Goal: Communication & Community: Share content

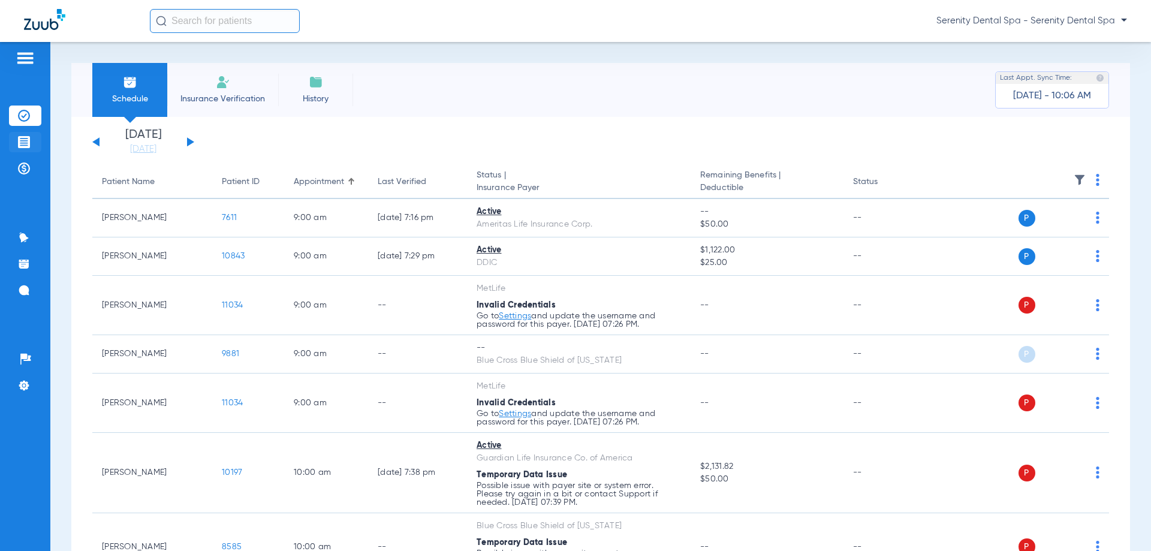
click at [17, 142] on li "Treatment Acceptance" at bounding box center [25, 142] width 32 height 20
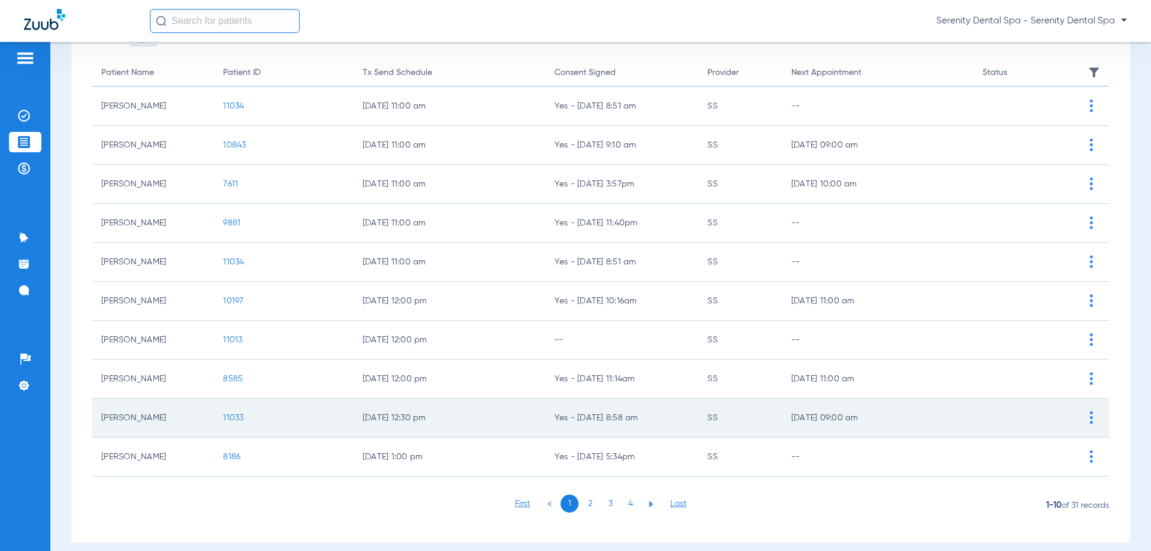
scroll to position [120, 0]
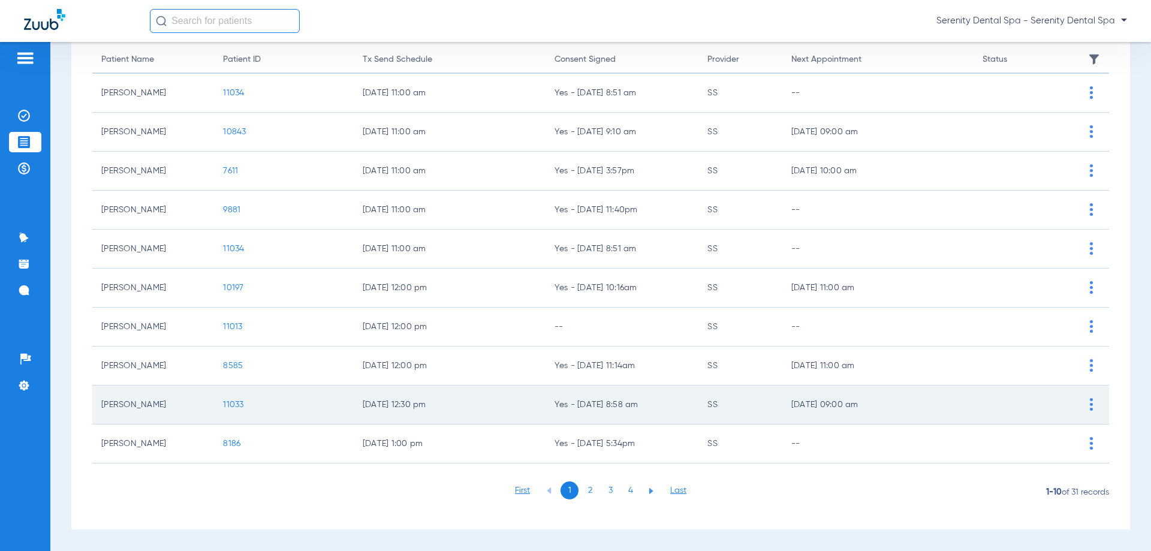
click at [234, 405] on span "11033" at bounding box center [233, 405] width 20 height 8
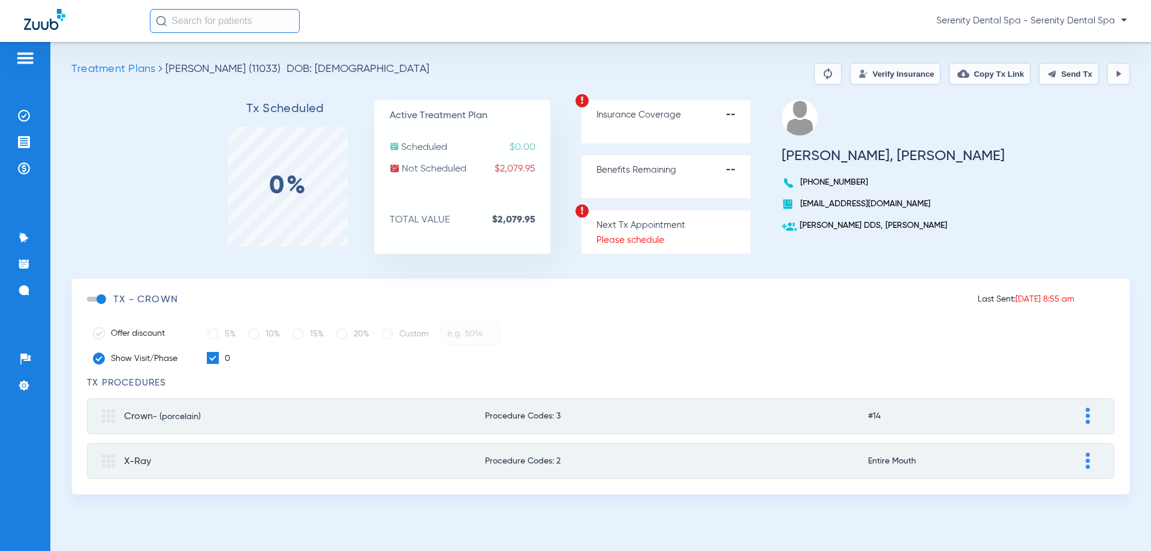
click at [1121, 79] on button at bounding box center [1119, 74] width 23 height 22
click at [1071, 74] on button "Send Tx" at bounding box center [1069, 74] width 60 height 22
click at [999, 62] on div "Treatment Plans [PERSON_NAME] (11033) DOB: [DEMOGRAPHIC_DATA] Verify Insurance …" at bounding box center [600, 296] width 1101 height 509
click at [998, 65] on button "Copy Tx Link" at bounding box center [990, 74] width 82 height 22
click at [17, 291] on li "Messages 4" at bounding box center [25, 290] width 32 height 20
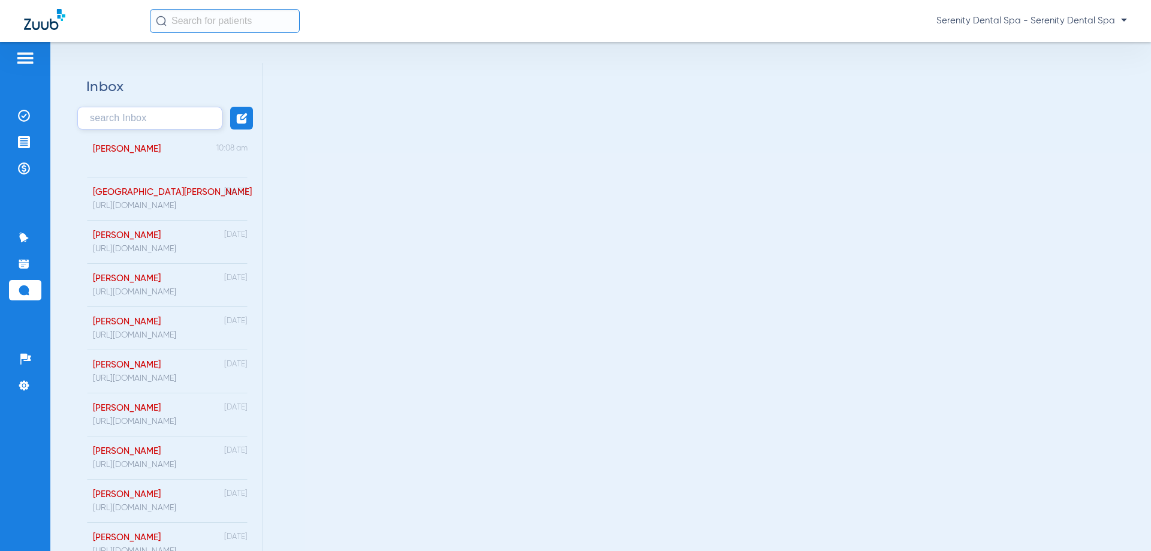
click at [189, 154] on div "[PERSON_NAME] 10:08 am" at bounding box center [166, 155] width 191 height 43
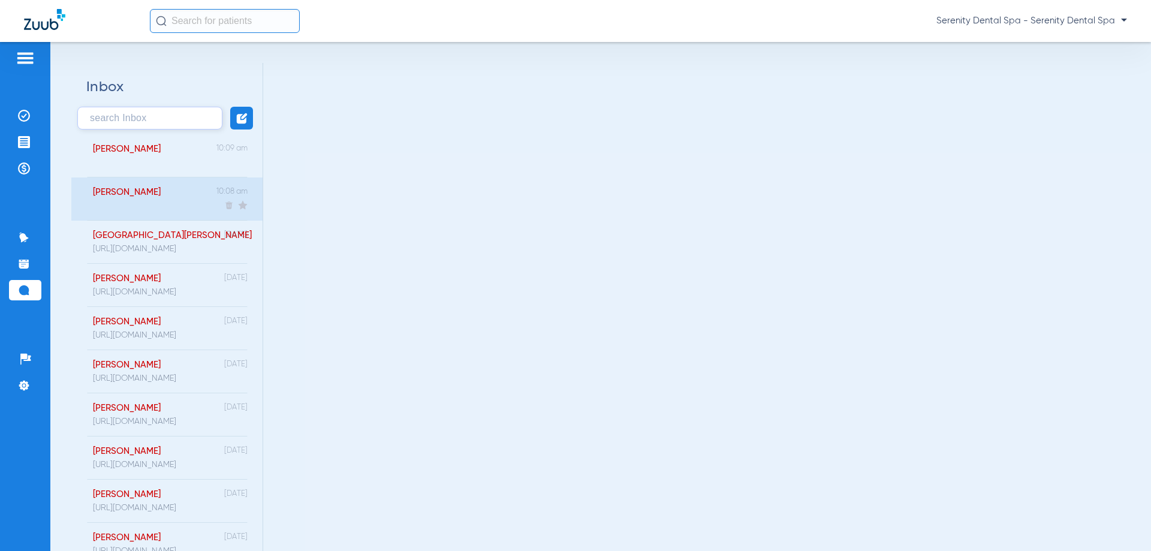
click at [166, 206] on div "[PERSON_NAME] 10:08 am" at bounding box center [166, 199] width 191 height 43
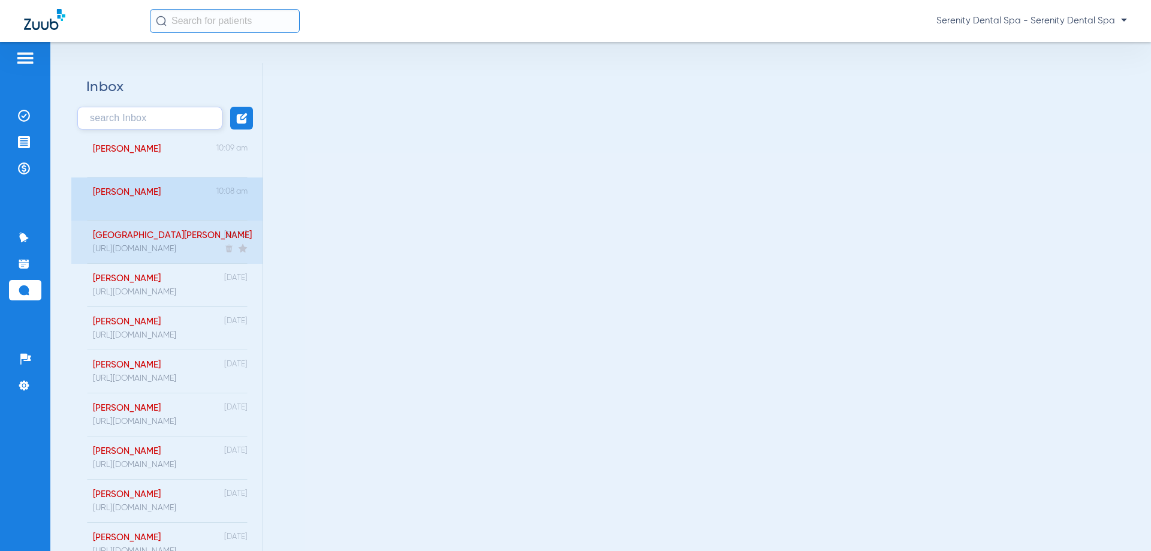
click at [155, 237] on div "[GEOGRAPHIC_DATA][PERSON_NAME]" at bounding box center [137, 235] width 89 height 11
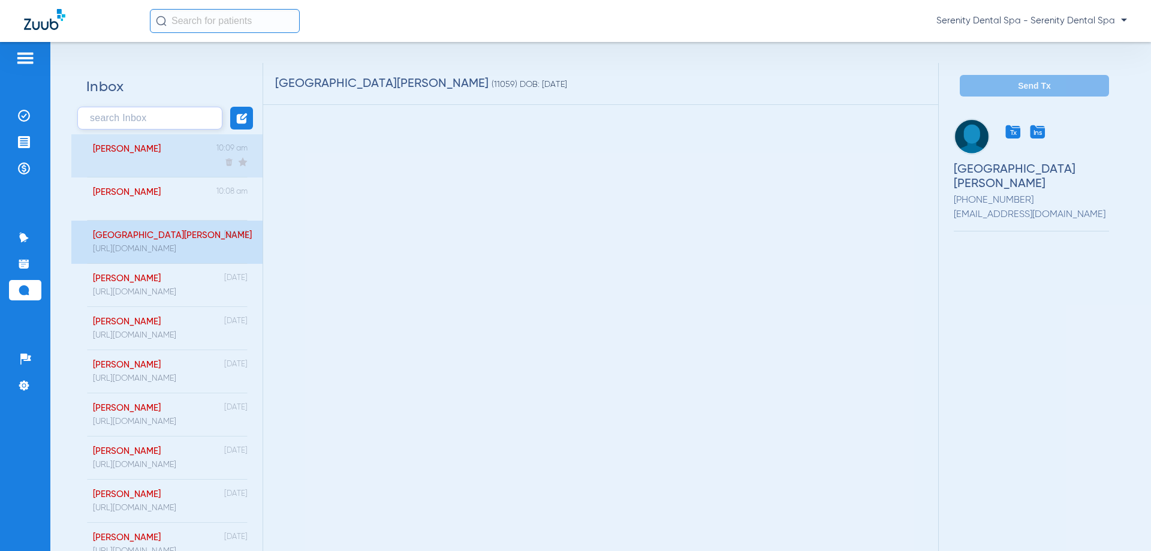
click at [155, 154] on div "[PERSON_NAME] 10:09 am" at bounding box center [166, 155] width 191 height 43
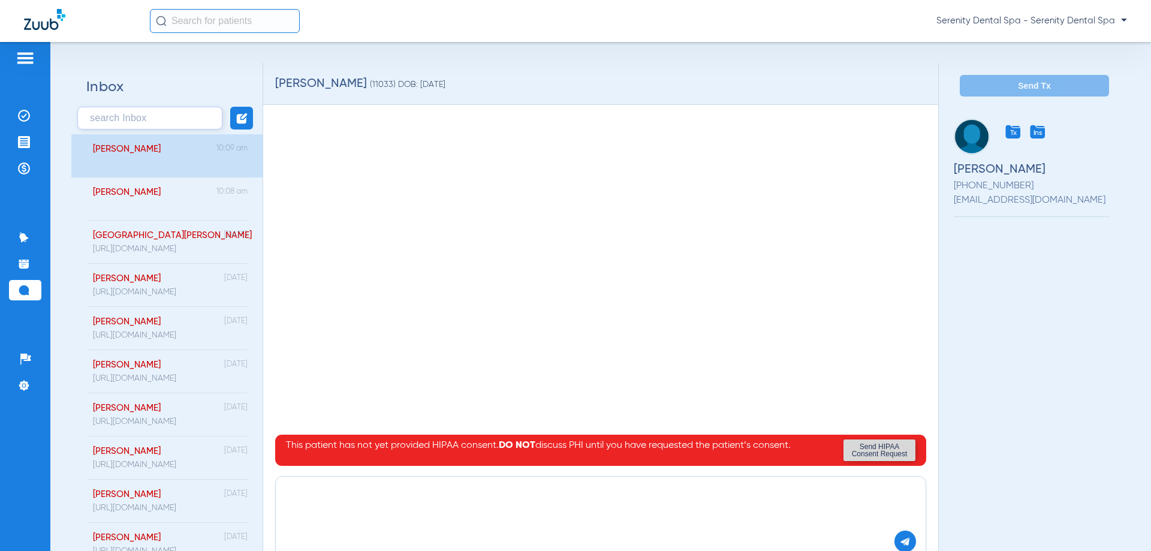
paste textarea "[URL][DOMAIN_NAME]"
type textarea "[URL][DOMAIN_NAME]"
click at [900, 539] on img at bounding box center [905, 541] width 11 height 11
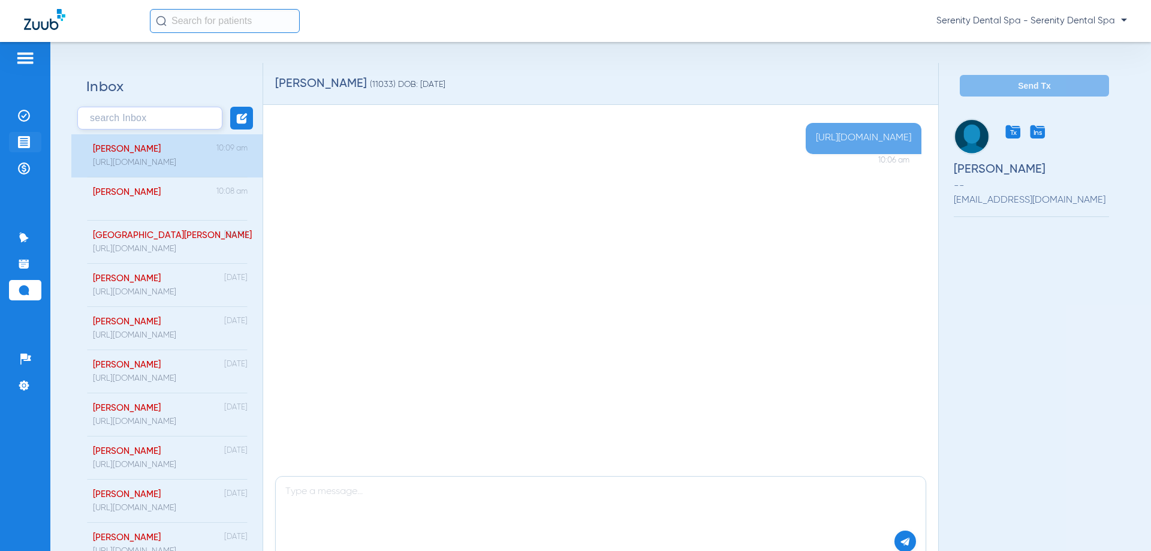
click at [37, 133] on li "Treatment Acceptance" at bounding box center [25, 142] width 32 height 20
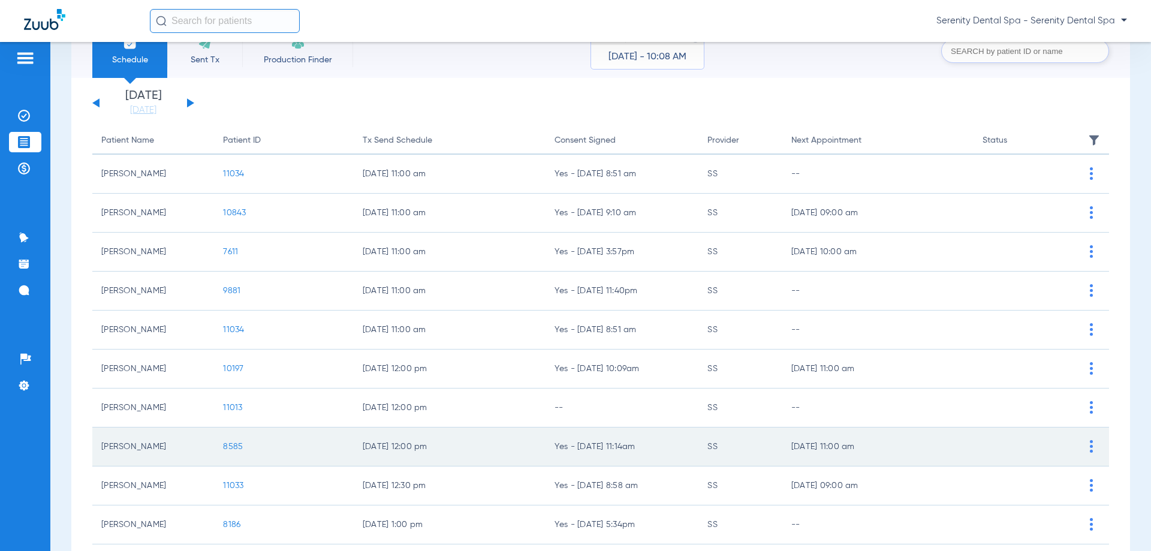
scroll to position [60, 0]
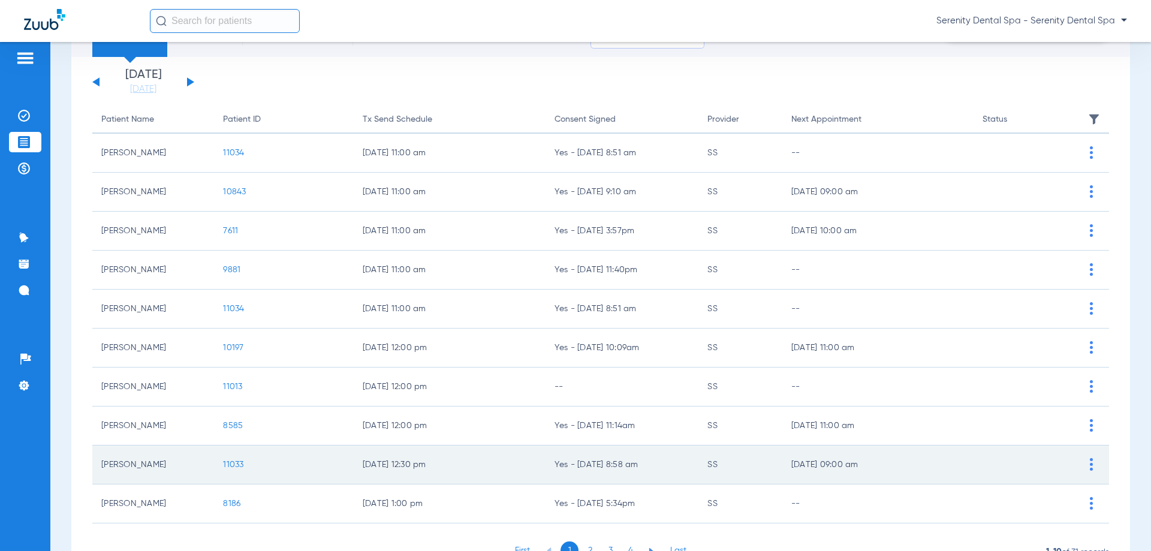
click at [234, 462] on span "11033" at bounding box center [233, 465] width 20 height 8
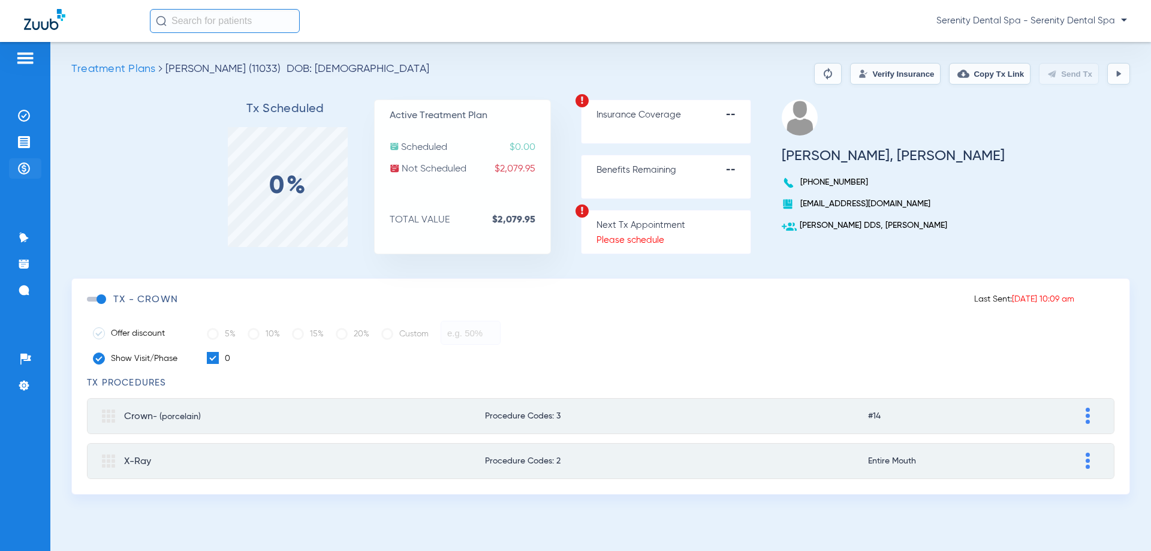
click at [20, 169] on img at bounding box center [24, 169] width 12 height 12
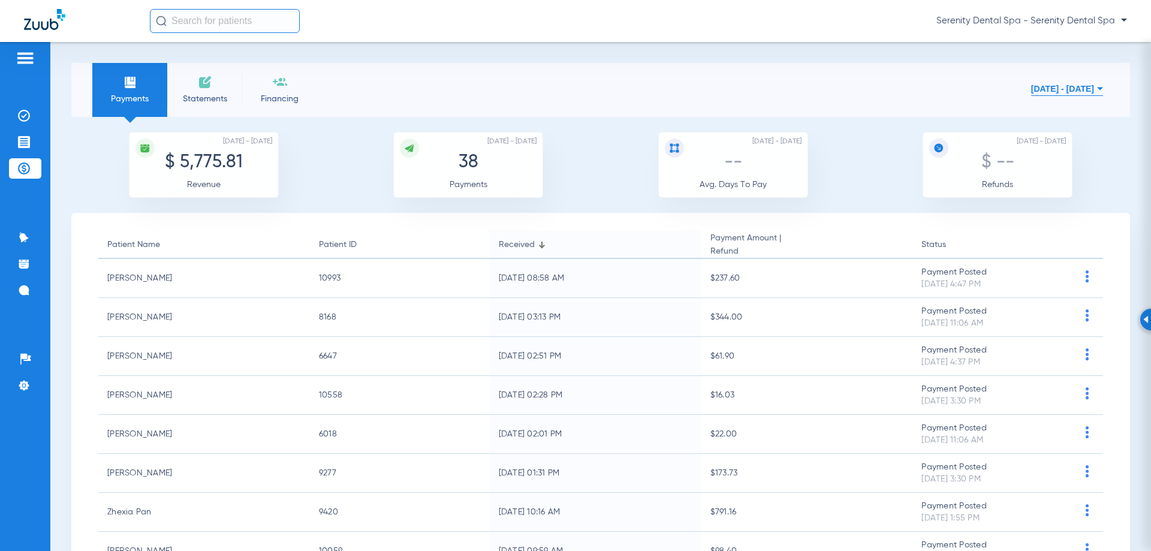
click at [30, 129] on ul "Insurance Verification Treatment Acceptance Payments & A/R" at bounding box center [25, 148] width 32 height 85
click at [30, 138] on li "Treatment Acceptance" at bounding box center [25, 142] width 32 height 20
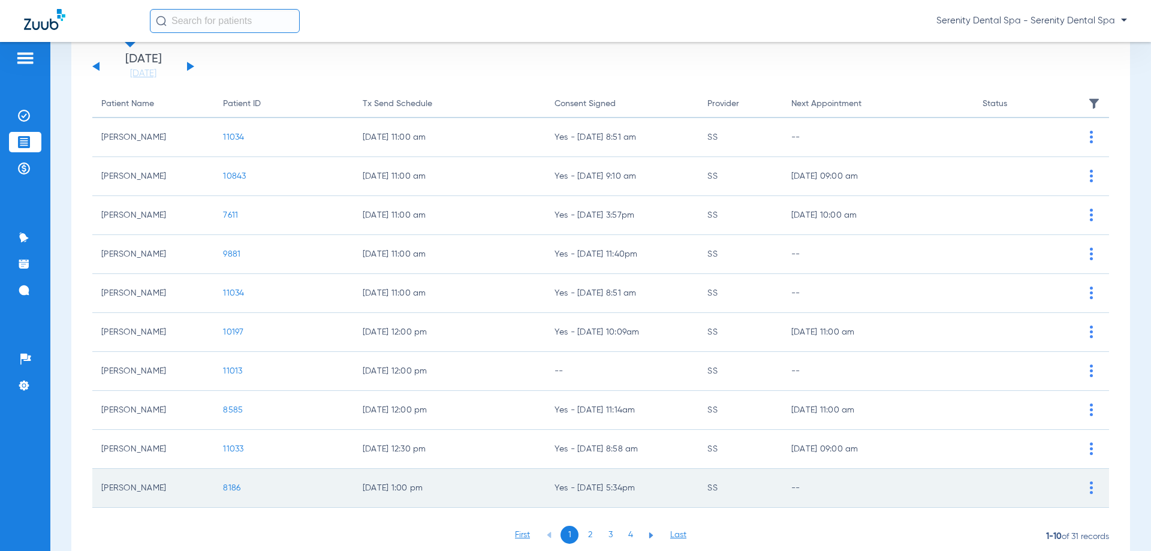
scroll to position [120, 0]
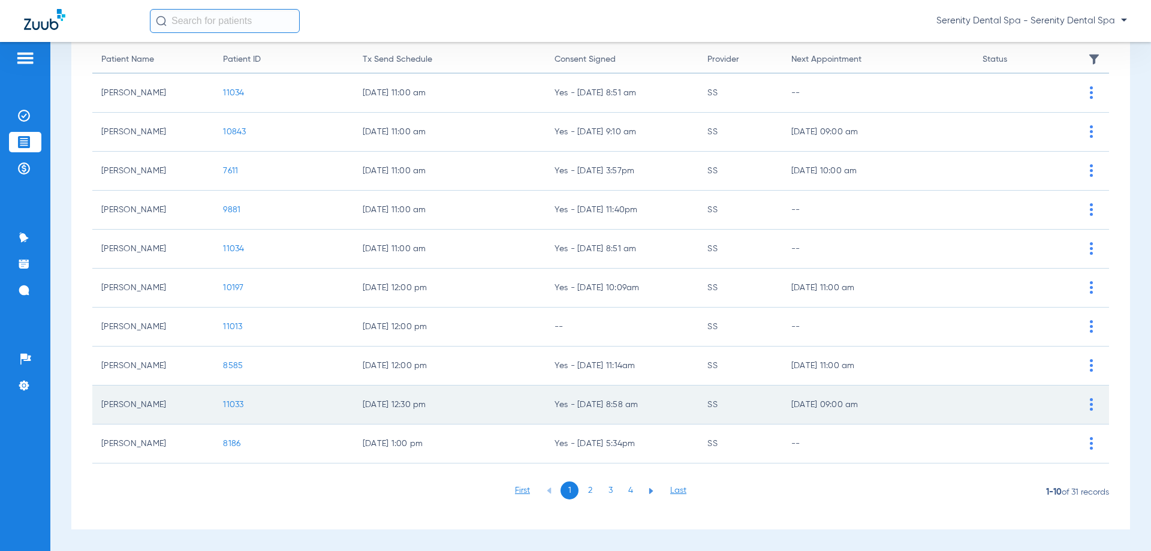
click at [233, 409] on span "11033" at bounding box center [233, 405] width 20 height 8
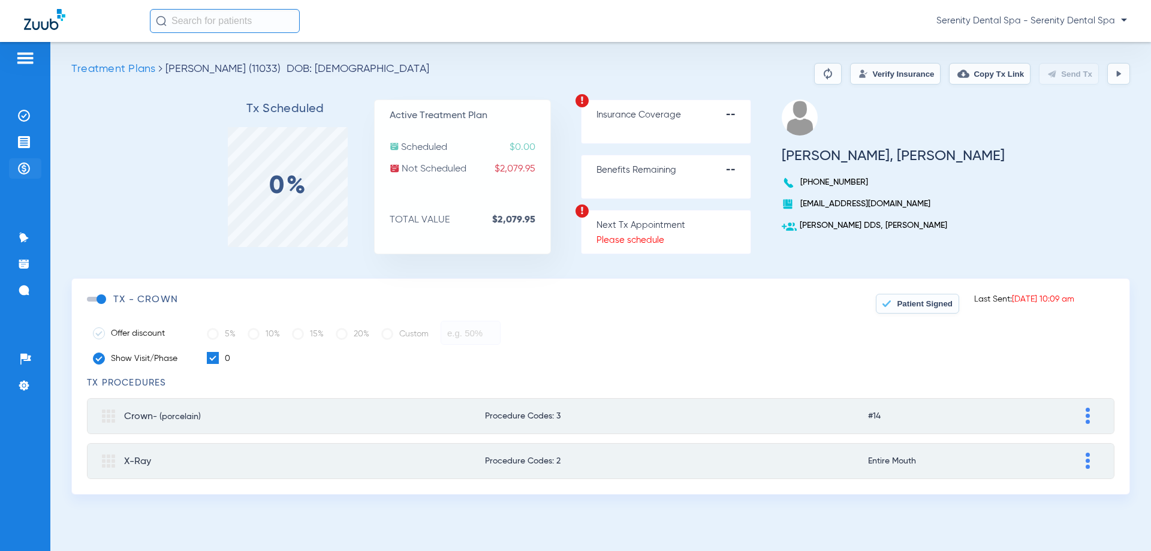
click at [16, 173] on li "Payments & A/R" at bounding box center [25, 168] width 32 height 20
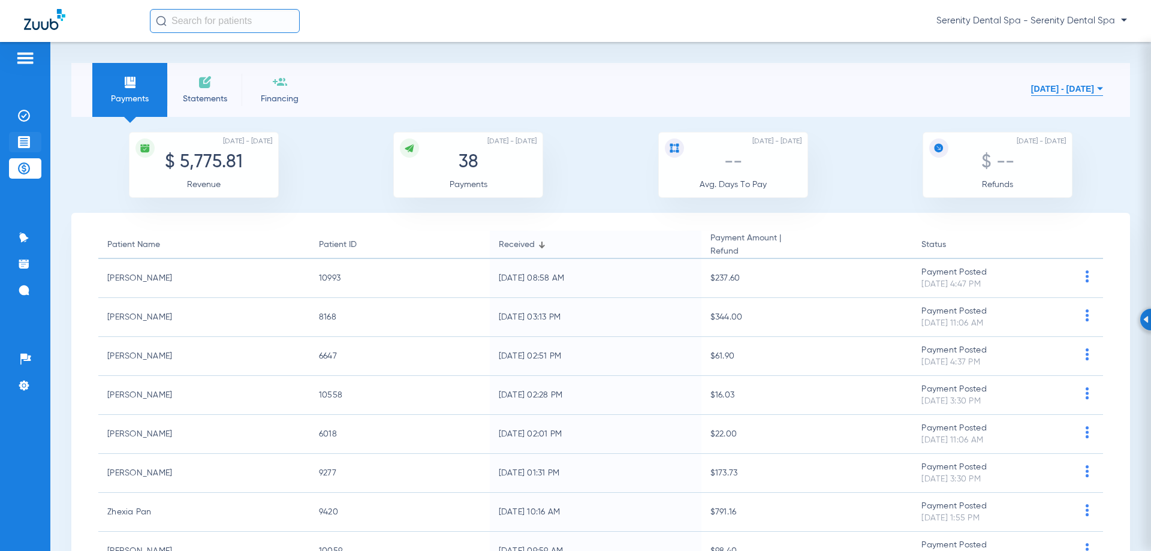
click at [26, 145] on img at bounding box center [24, 142] width 12 height 12
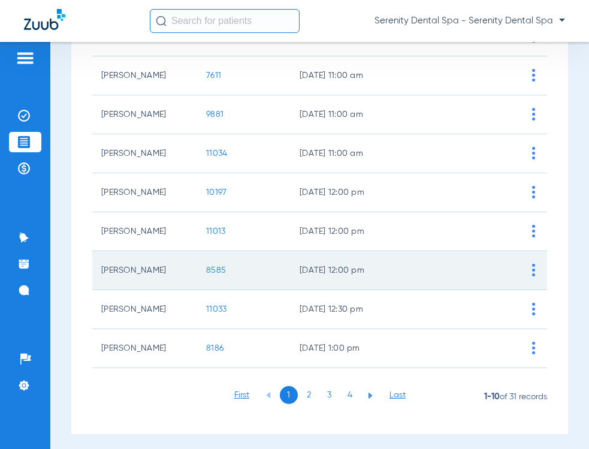
scroll to position [222, 0]
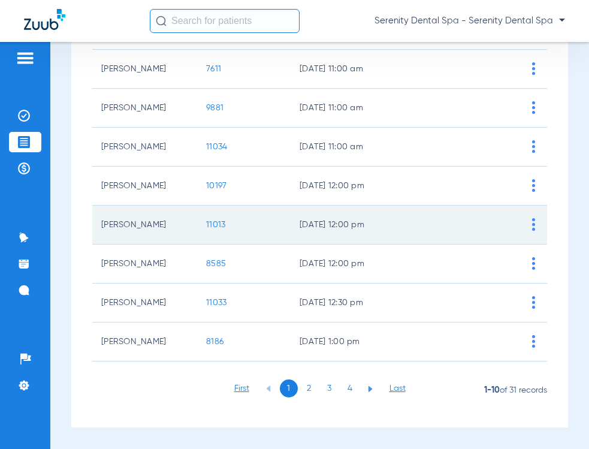
click at [216, 227] on span "11013" at bounding box center [215, 225] width 19 height 8
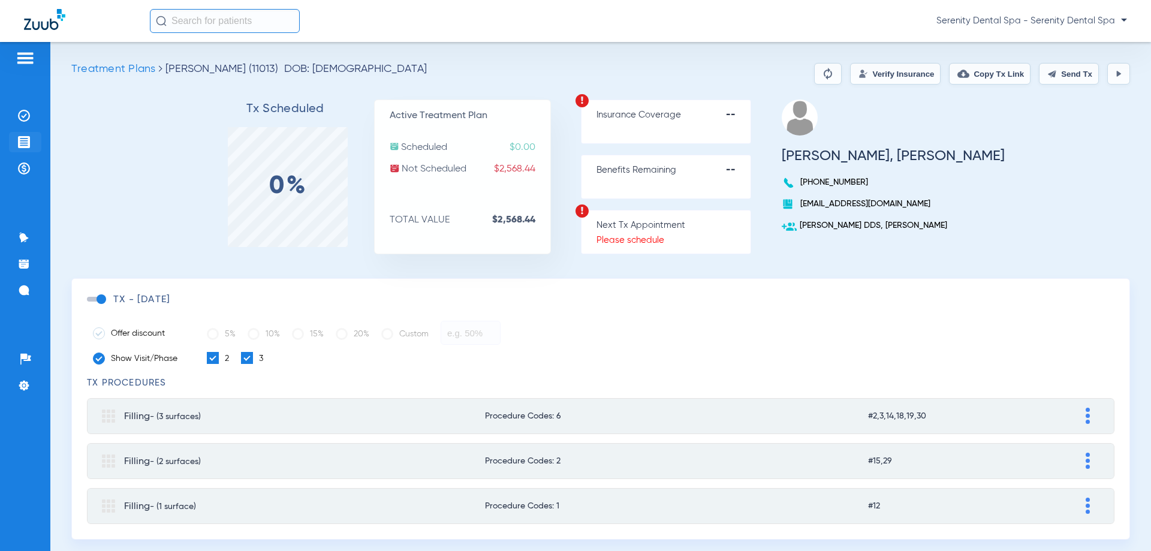
click at [29, 144] on img at bounding box center [24, 142] width 12 height 12
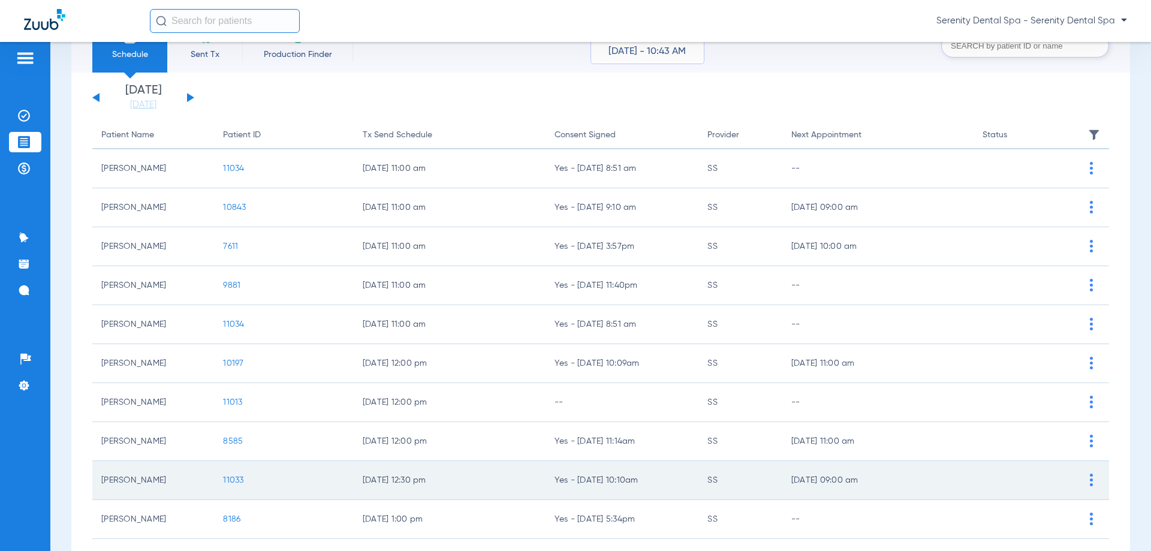
scroll to position [120, 0]
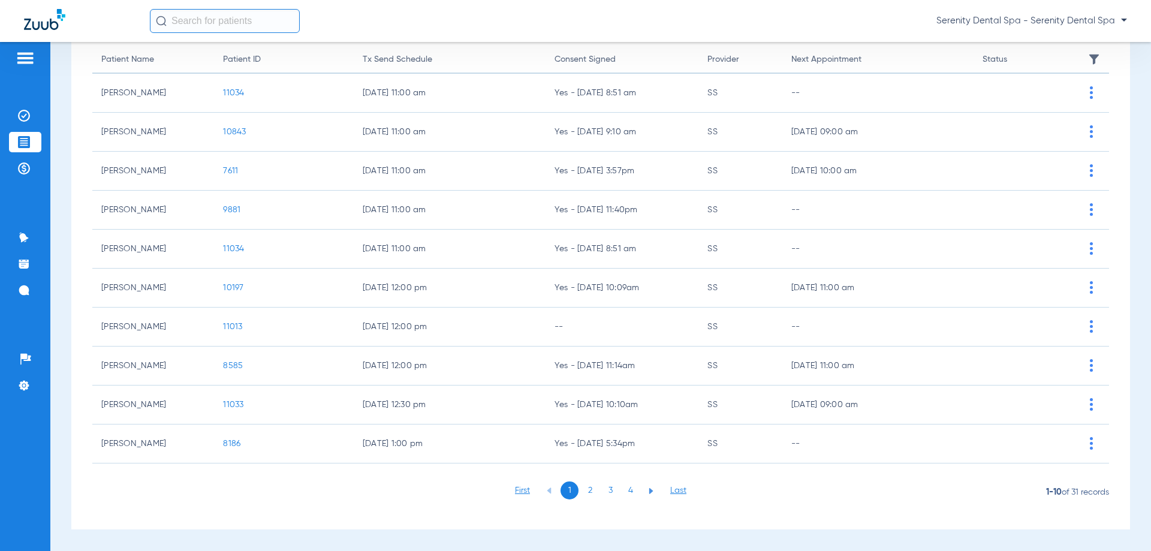
click at [581, 489] on li "2" at bounding box center [590, 491] width 18 height 18
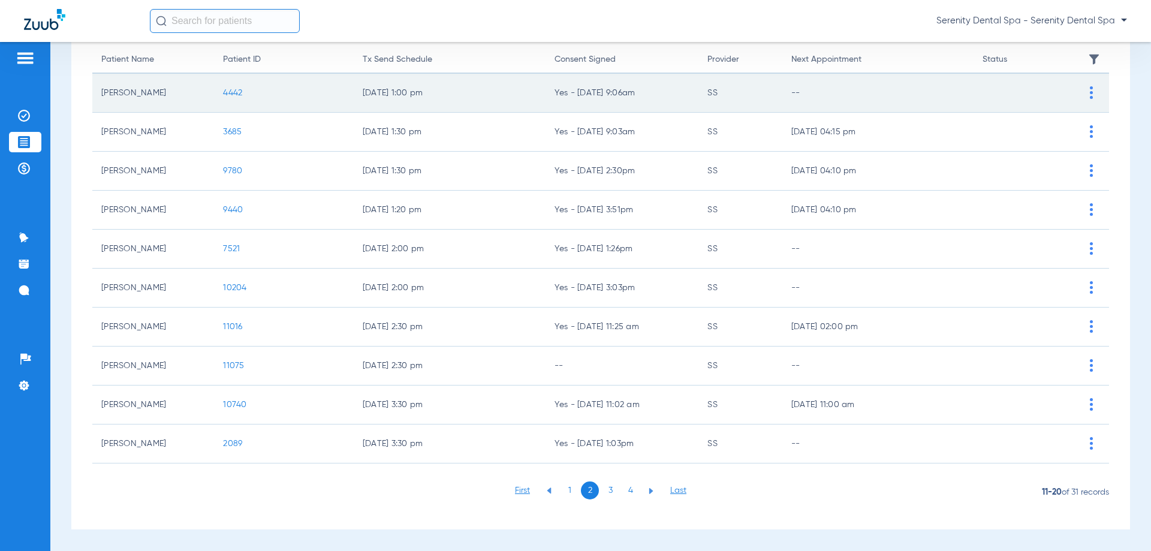
click at [231, 96] on span "4442" at bounding box center [232, 93] width 19 height 8
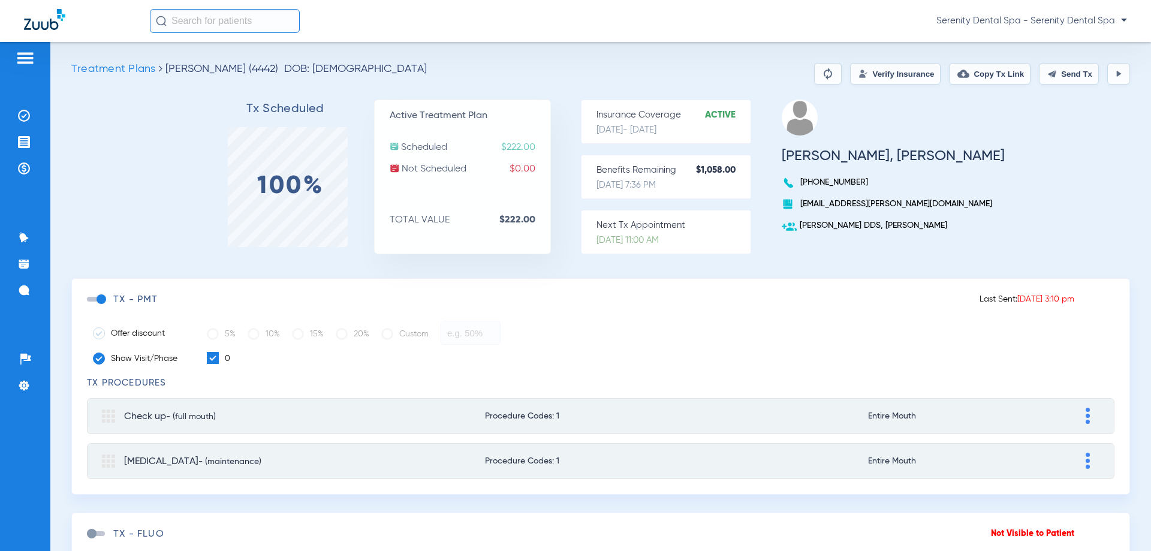
click at [1039, 69] on button "Send Tx" at bounding box center [1069, 74] width 60 height 22
click at [1007, 76] on button "Copy Tx Link" at bounding box center [990, 74] width 82 height 22
click at [15, 298] on li "Messages 4" at bounding box center [25, 290] width 32 height 20
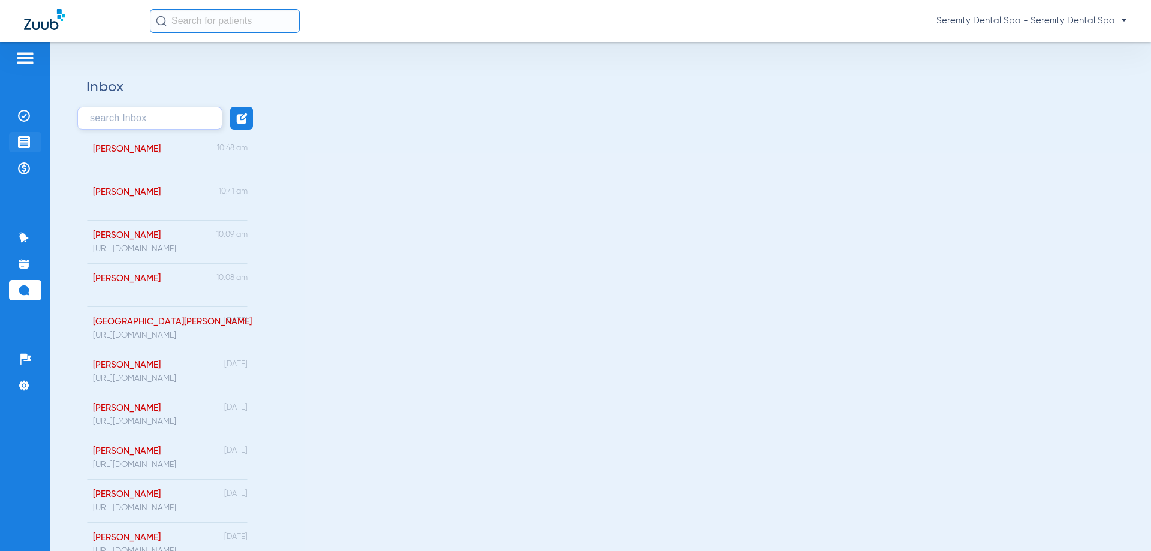
click at [20, 145] on img at bounding box center [24, 142] width 12 height 12
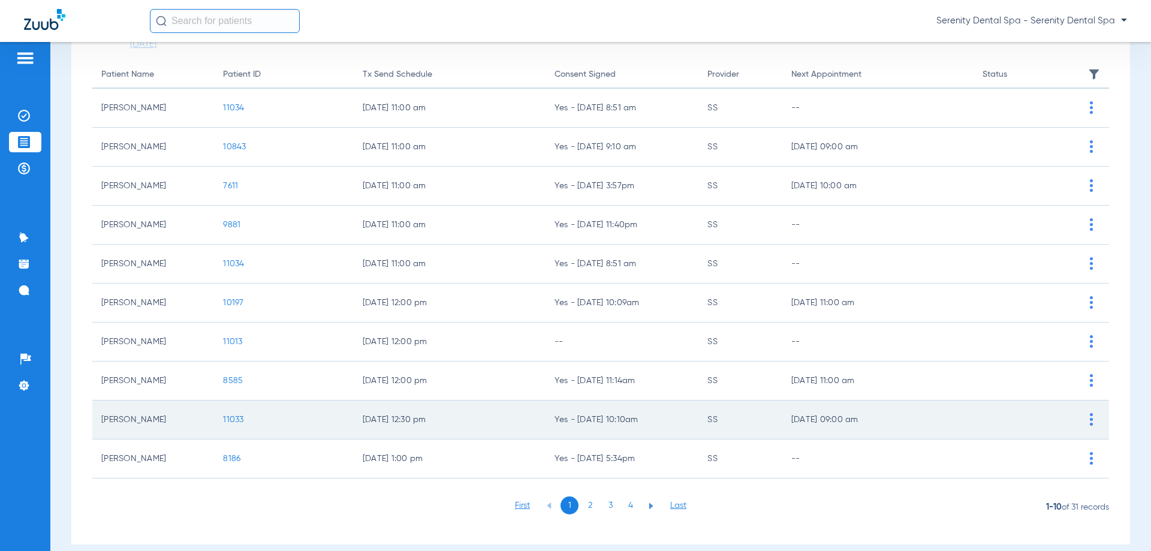
scroll to position [120, 0]
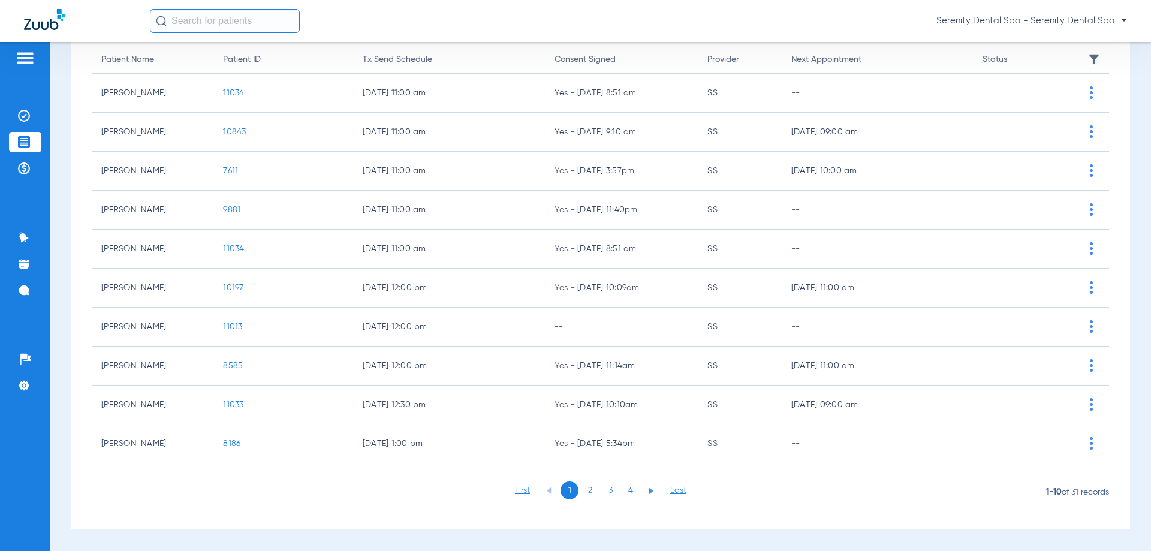
click at [581, 488] on li "2" at bounding box center [590, 491] width 18 height 18
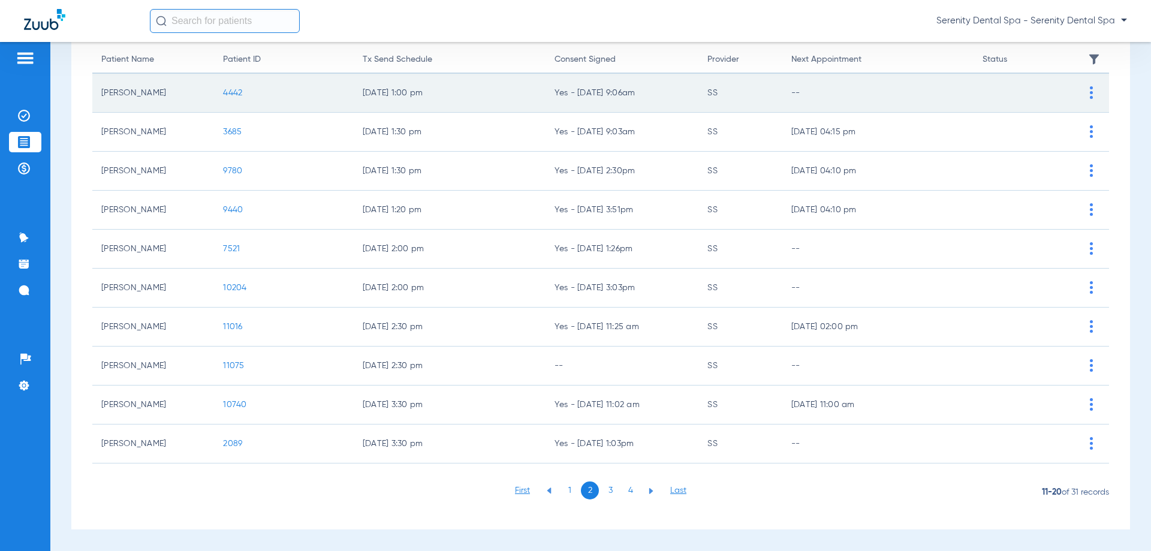
click at [231, 97] on span "4442" at bounding box center [232, 93] width 19 height 8
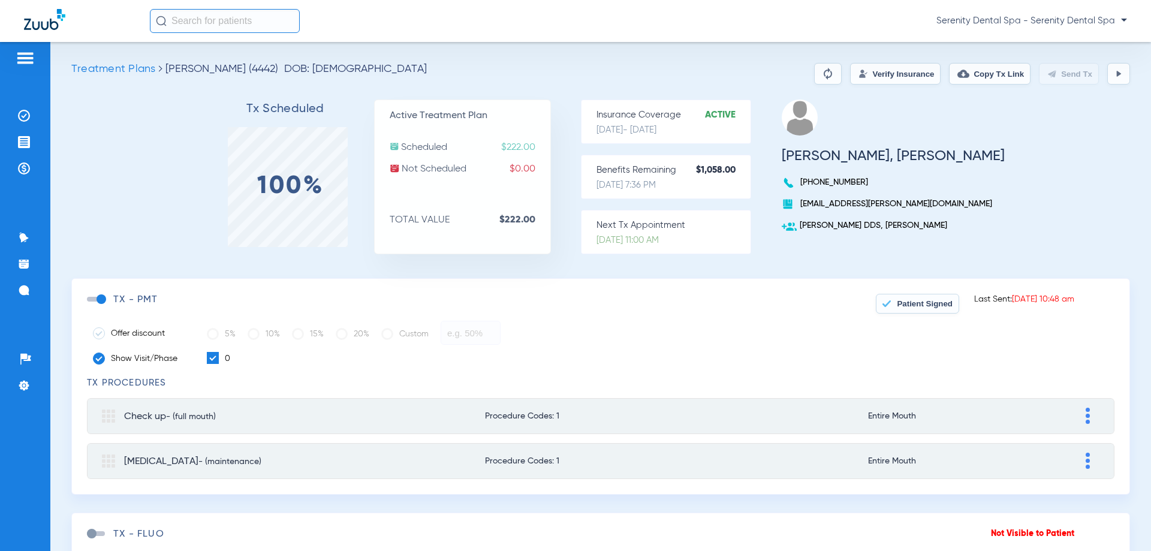
click at [886, 311] on button "Patient Signed" at bounding box center [917, 304] width 83 height 20
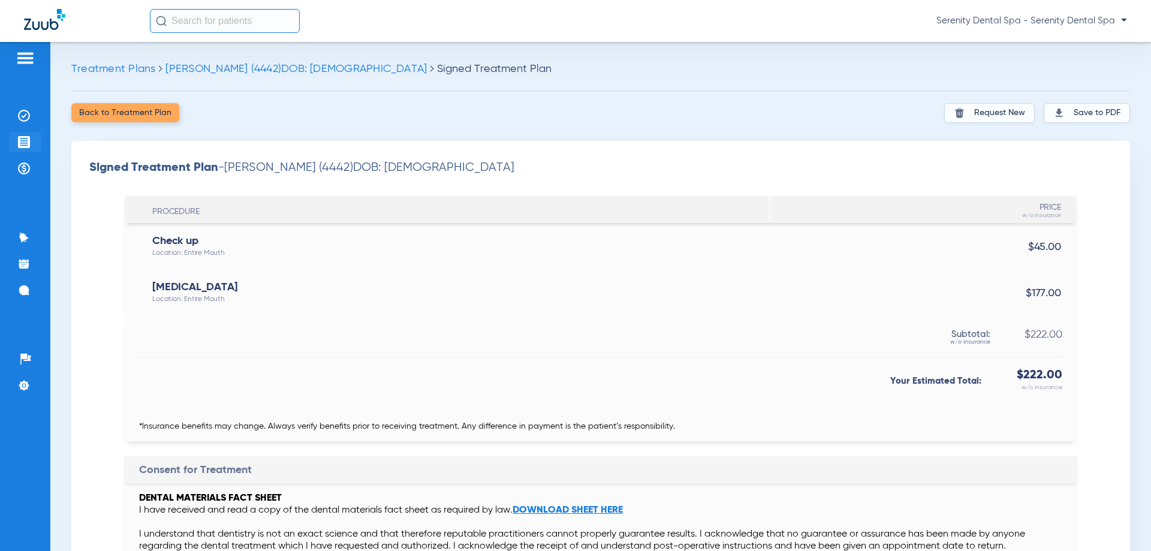
click at [20, 139] on img at bounding box center [24, 142] width 12 height 12
